Goal: Find specific page/section: Find specific page/section

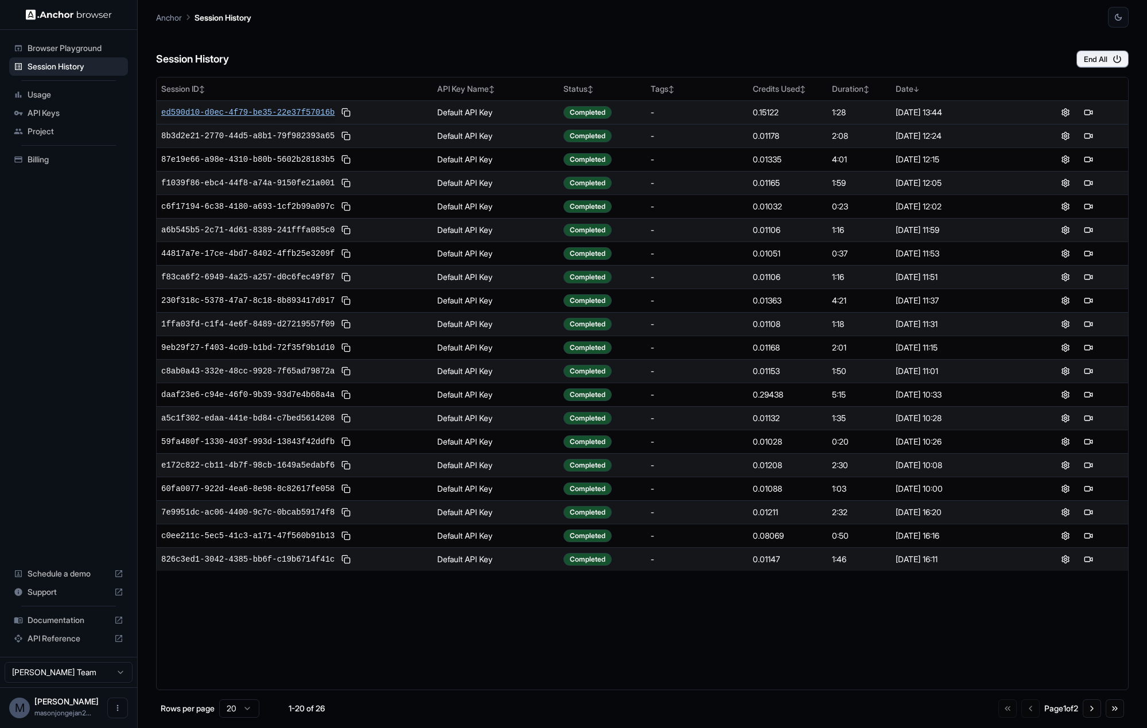
click at [261, 114] on span "ed590d10-d0ec-4f79-be35-22e37f57016b" at bounding box center [247, 112] width 173 height 11
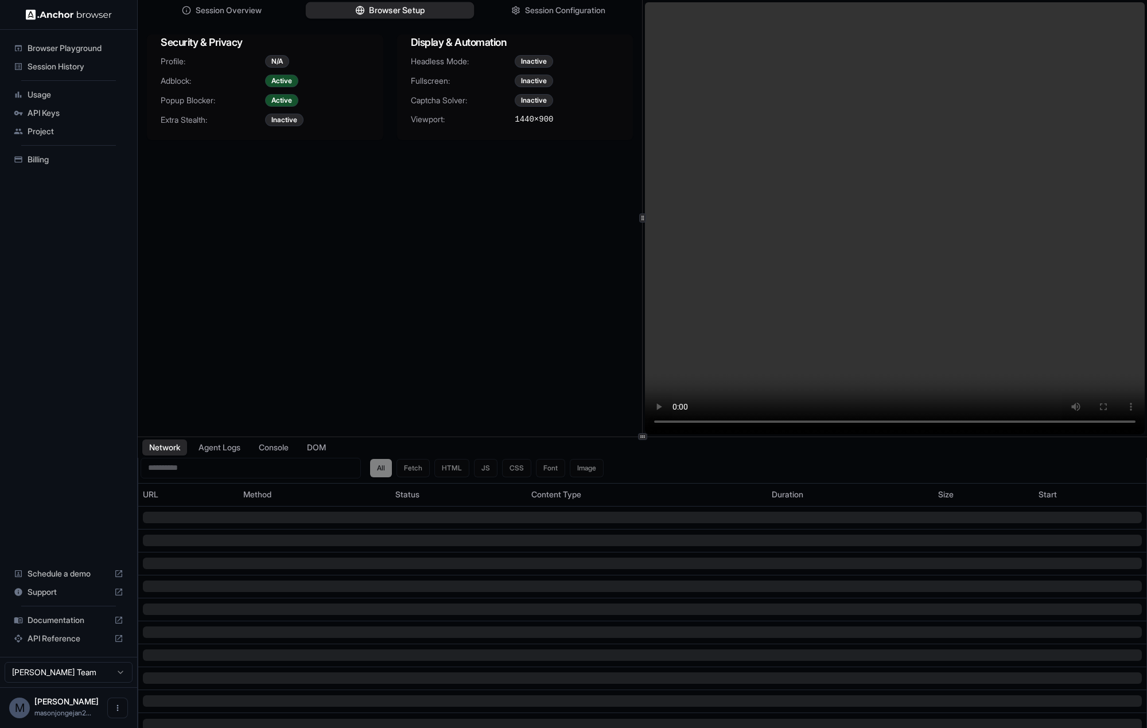
click at [385, 7] on span "Browser Setup" at bounding box center [397, 11] width 56 height 12
click at [528, 12] on span "Session Configuration" at bounding box center [565, 11] width 83 height 12
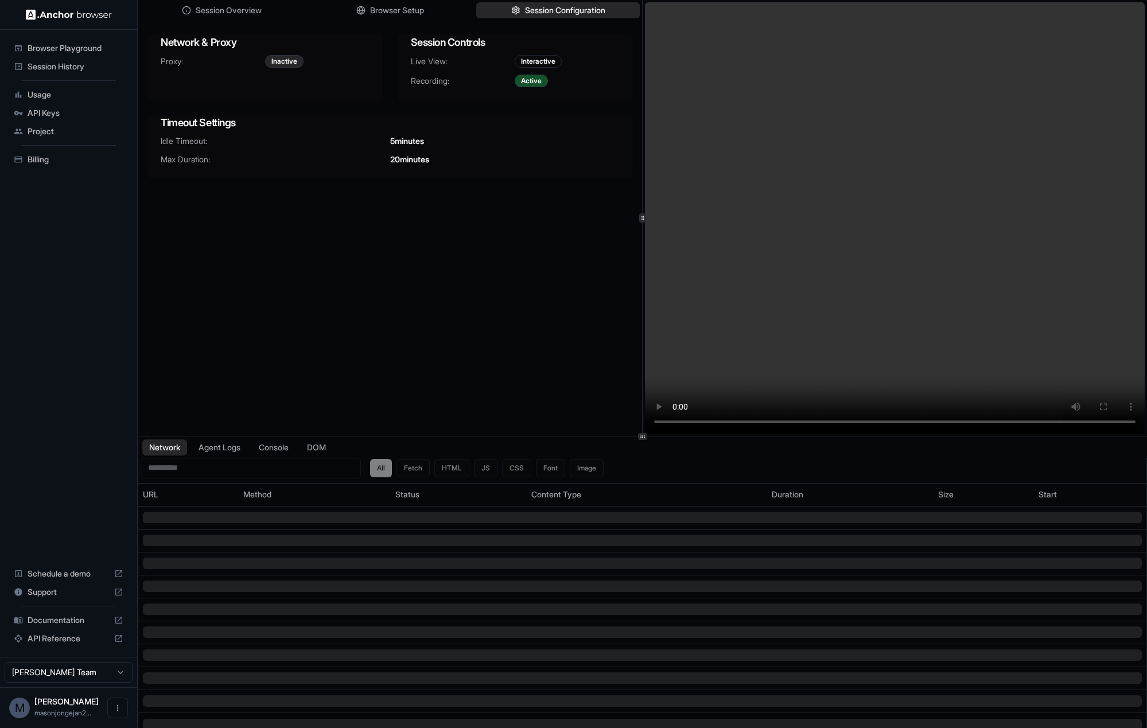
click at [239, 25] on div "Network & Proxy Proxy: Inactive Session Controls Live View: Interactive Recordi…" at bounding box center [390, 106] width 504 height 163
click at [242, 12] on span "Session Overview" at bounding box center [229, 11] width 68 height 12
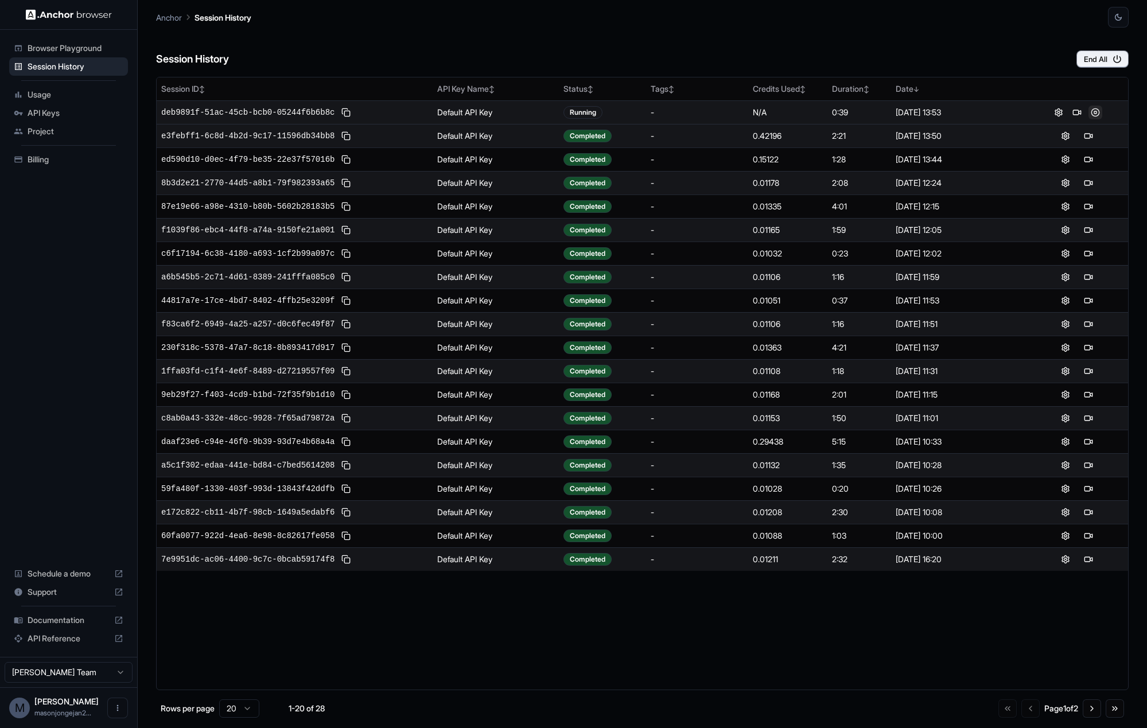
click at [1093, 111] on button at bounding box center [1095, 113] width 14 height 14
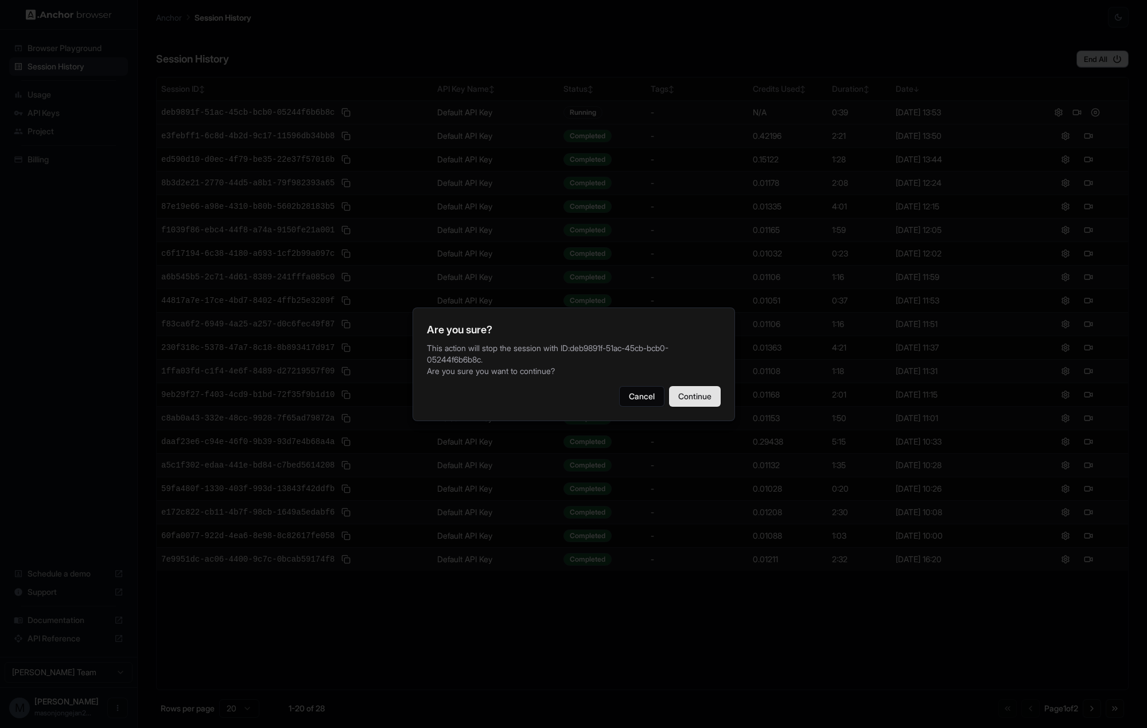
click at [679, 386] on button "Continue" at bounding box center [695, 396] width 52 height 21
